Goal: Register for event/course

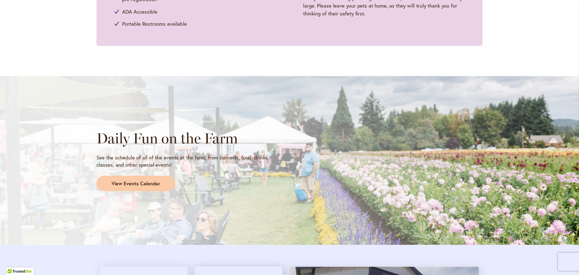
scroll to position [392, 0]
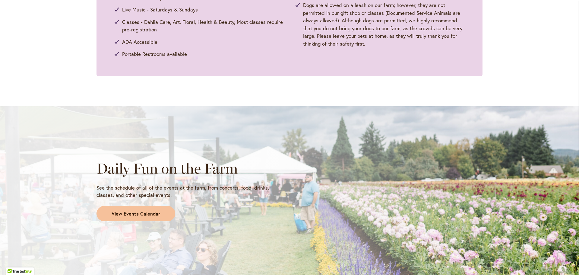
click at [133, 212] on span "View Events Calendar" at bounding box center [136, 213] width 49 height 7
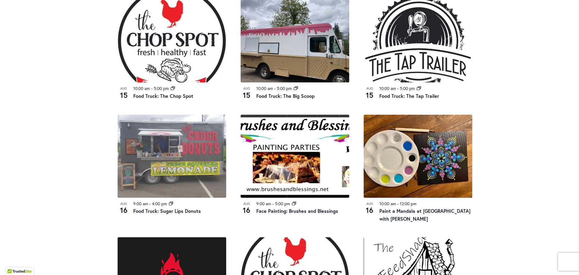
scroll to position [283, 0]
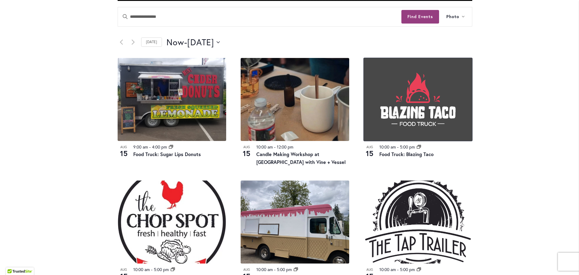
click at [386, 96] on img at bounding box center [418, 99] width 109 height 83
